Goal: Information Seeking & Learning: Learn about a topic

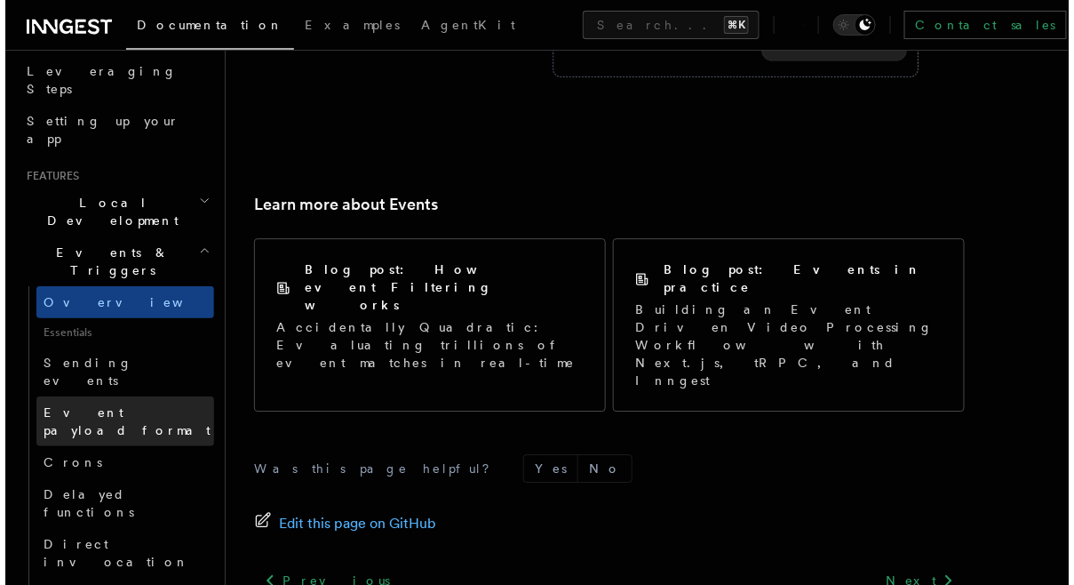
scroll to position [407, 0]
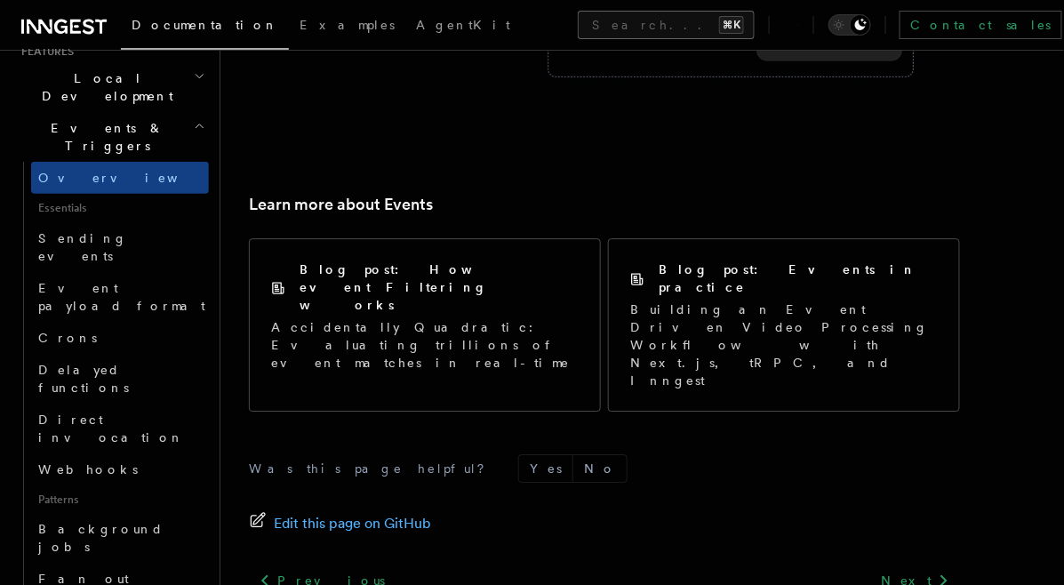
click at [578, 26] on button "Search... ⌘K" at bounding box center [666, 25] width 177 height 28
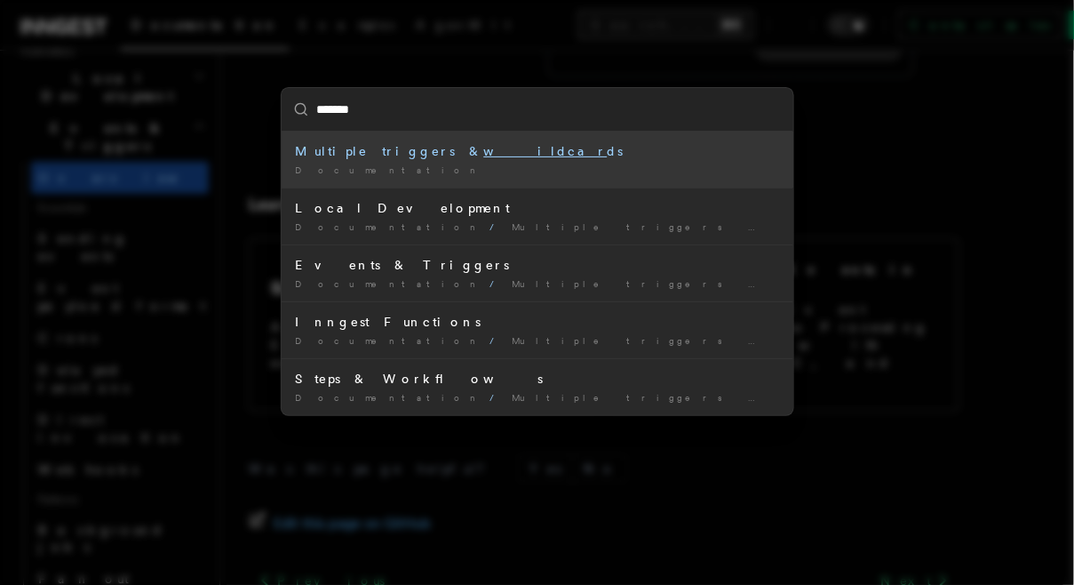
type input "********"
click at [484, 154] on mark "wildcard" at bounding box center [551, 151] width 134 height 14
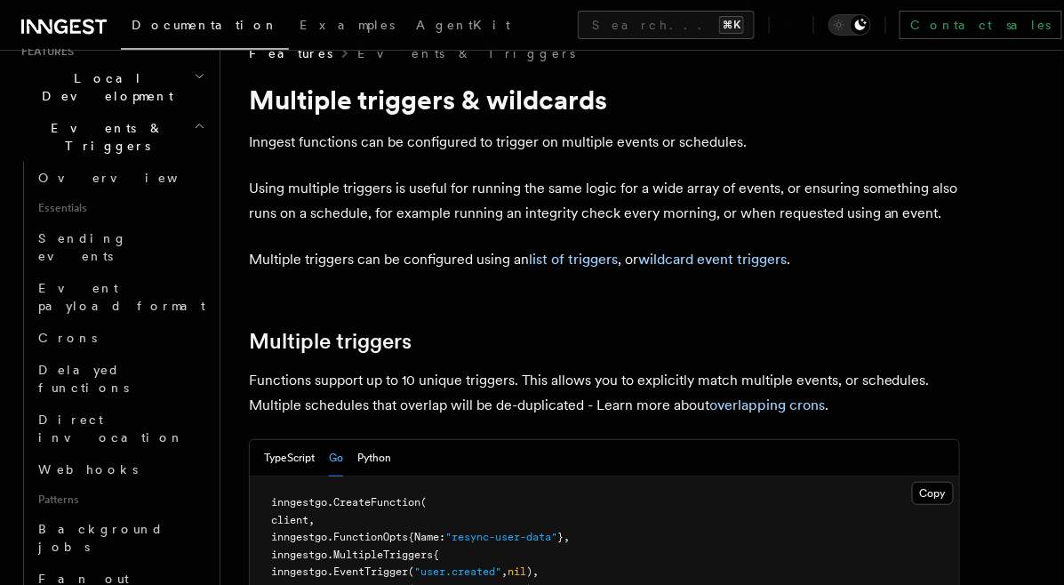
scroll to position [35, 0]
click at [301, 454] on button "TypeScript" at bounding box center [289, 457] width 51 height 36
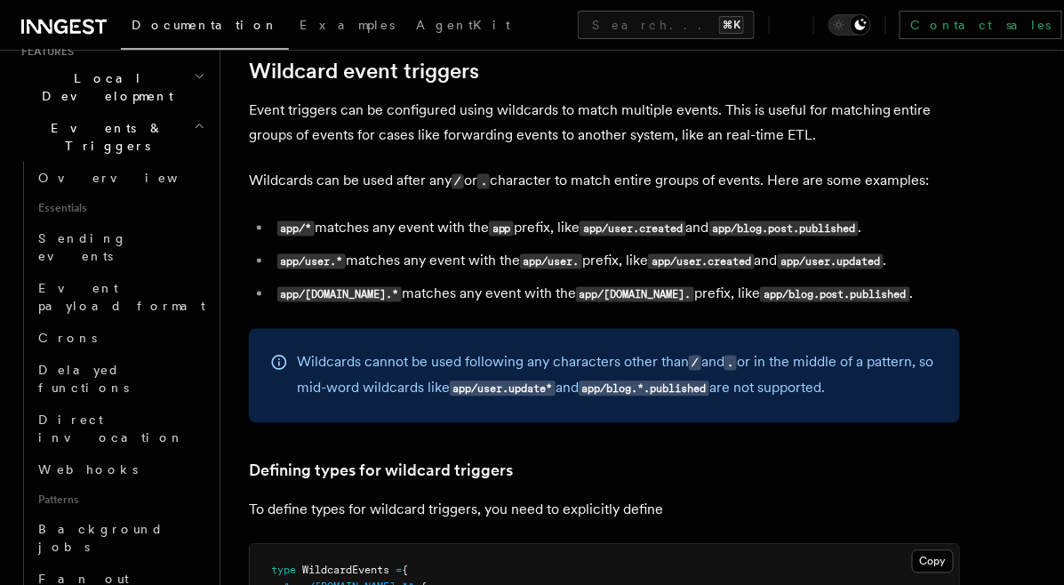
scroll to position [577, 0]
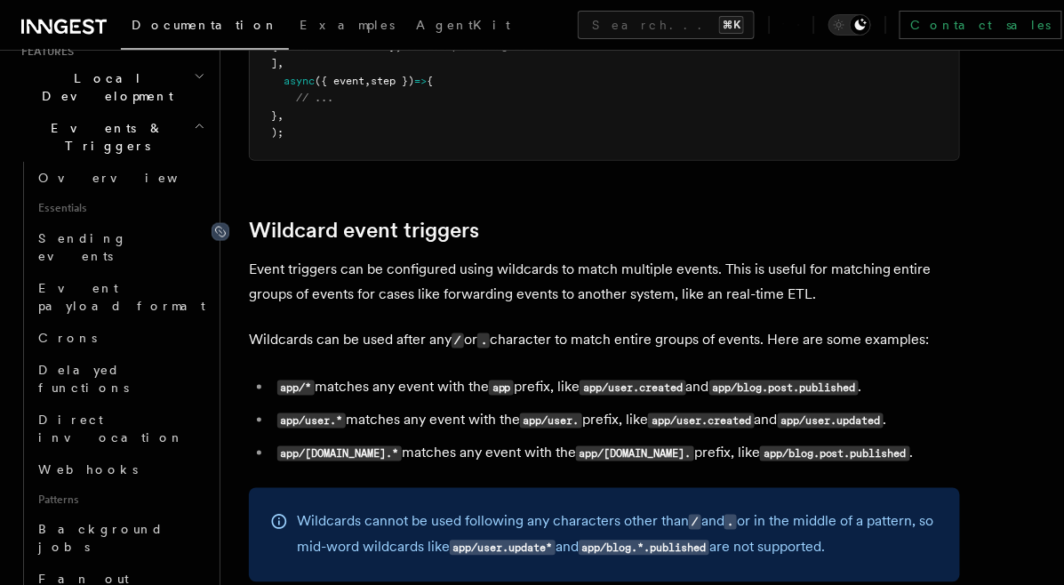
click at [226, 233] on icon at bounding box center [220, 232] width 18 height 18
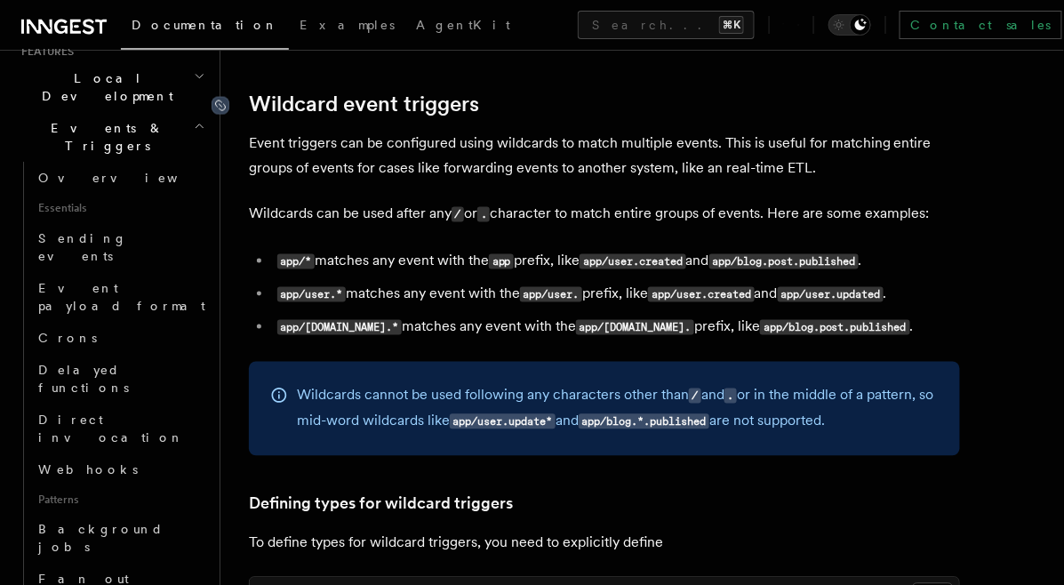
scroll to position [708, 0]
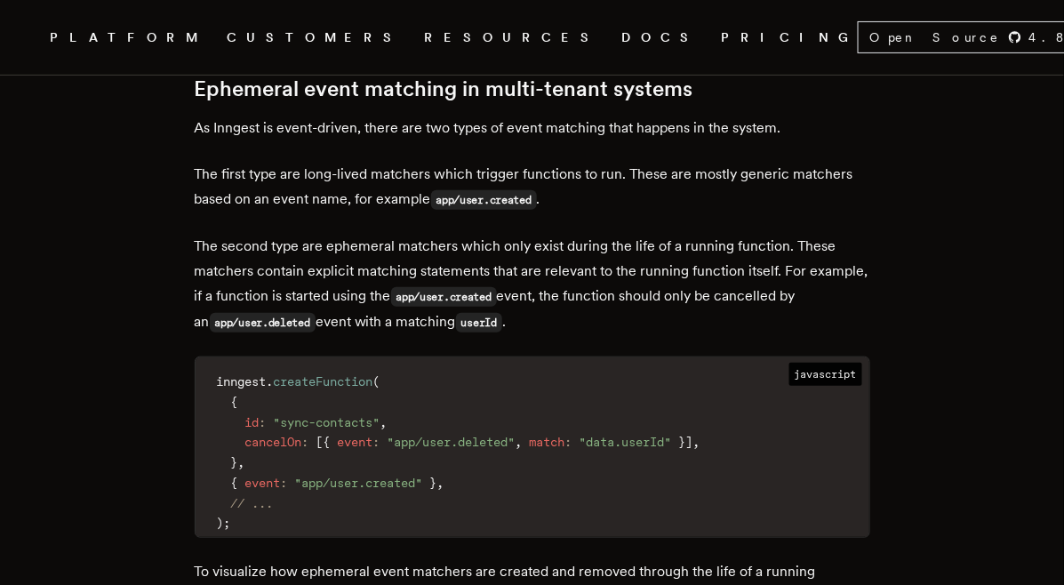
scroll to position [1977, 0]
